Goal: Information Seeking & Learning: Learn about a topic

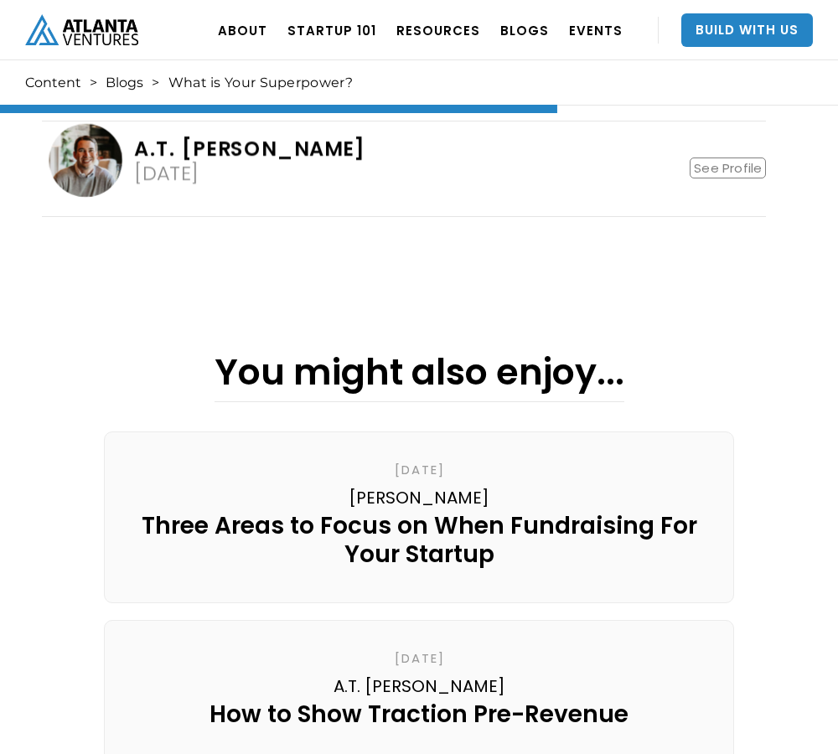
scroll to position [2110, 0]
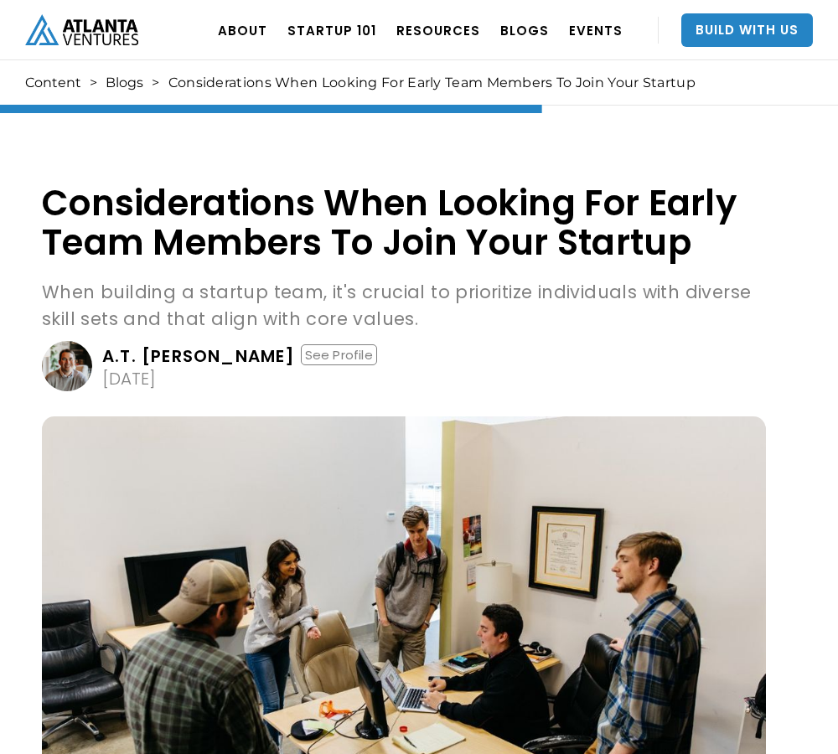
scroll to position [2010, 0]
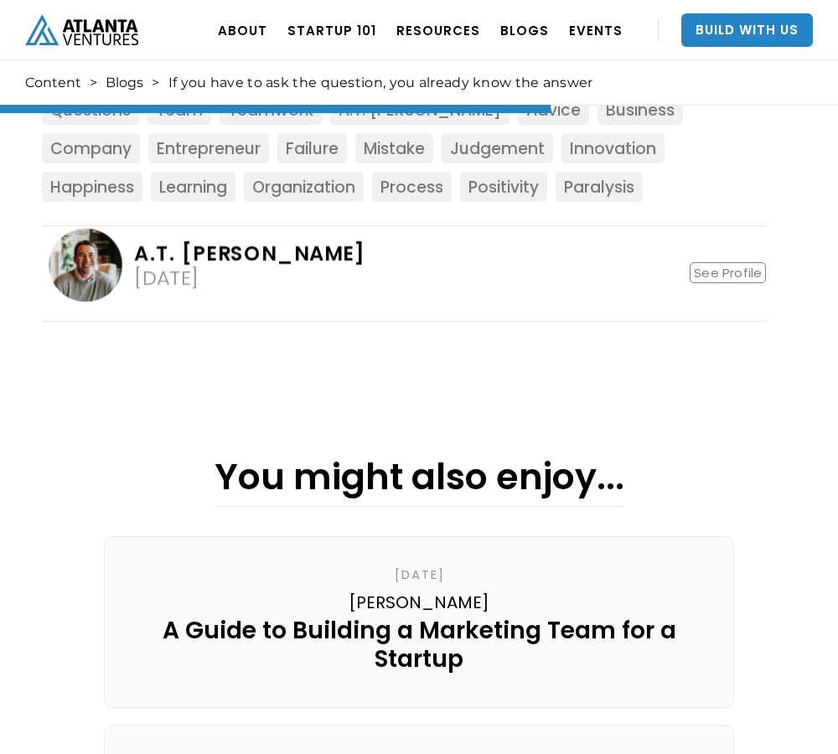
scroll to position [2340, 0]
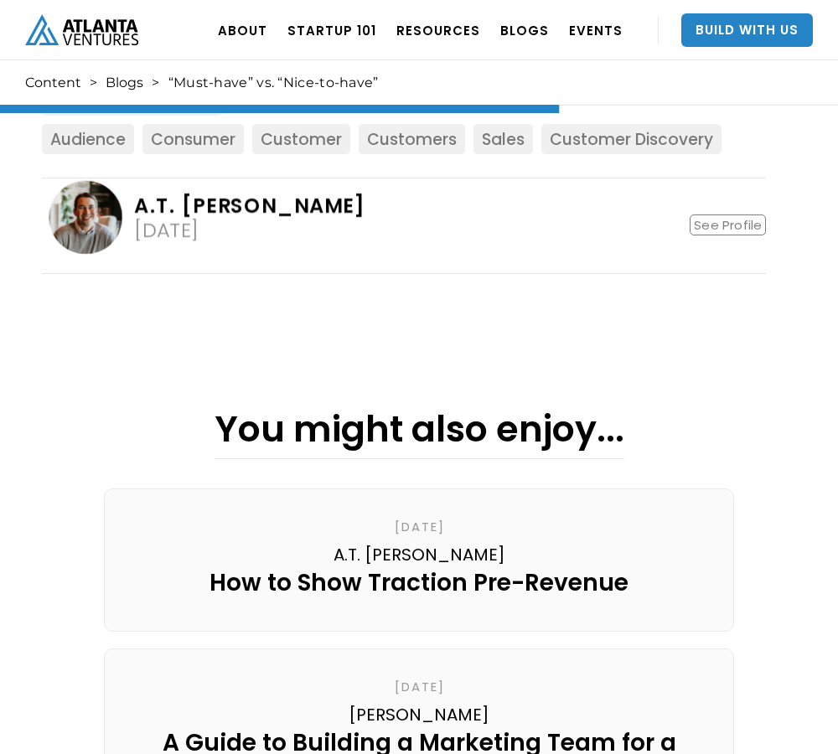
scroll to position [2293, 0]
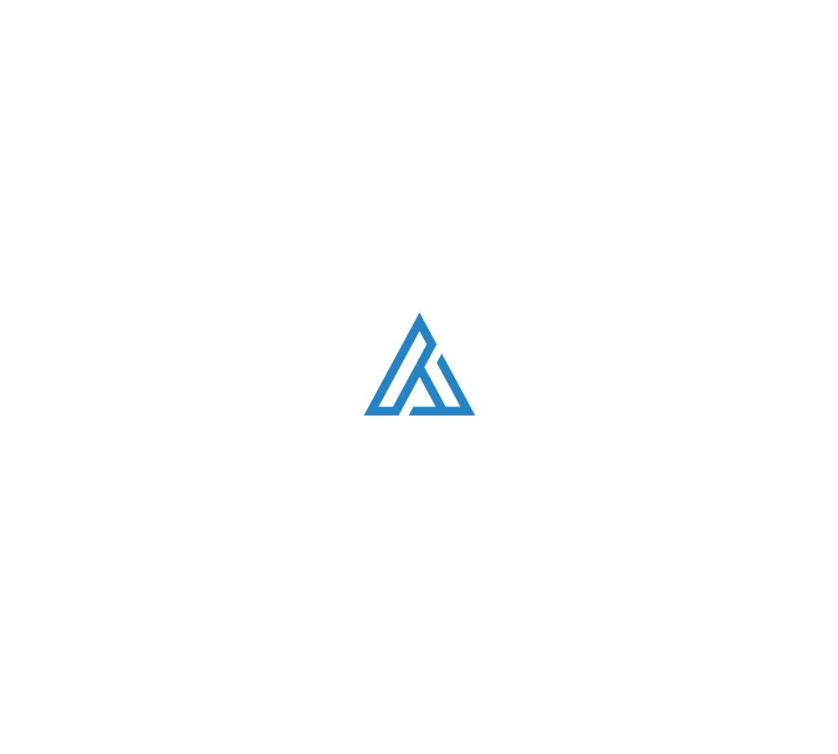
scroll to position [4458, 0]
